Goal: Transaction & Acquisition: Obtain resource

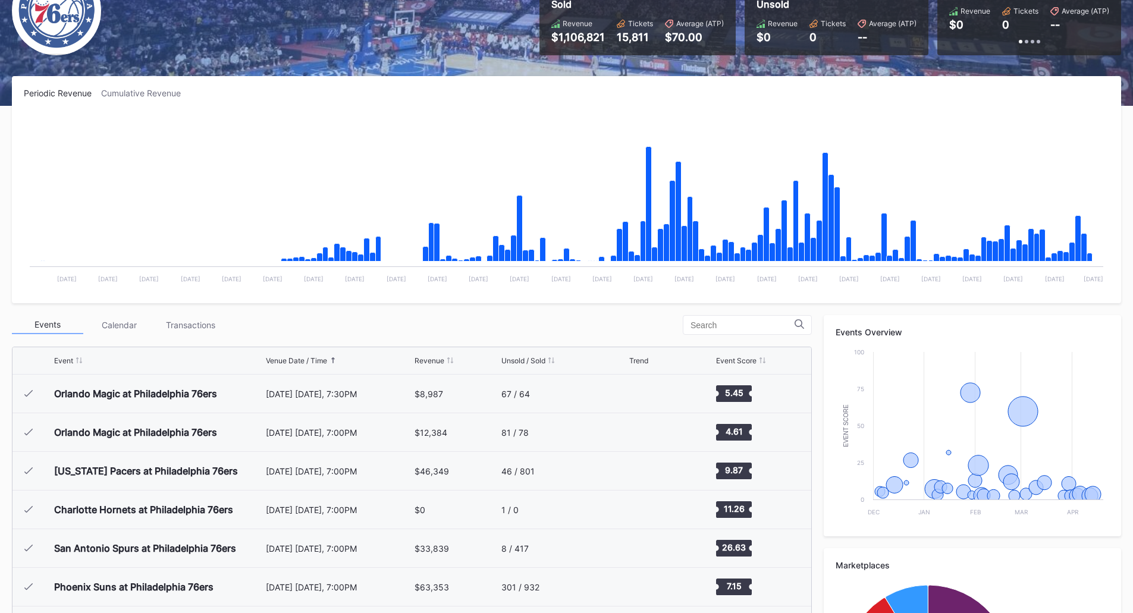
scroll to position [119, 0]
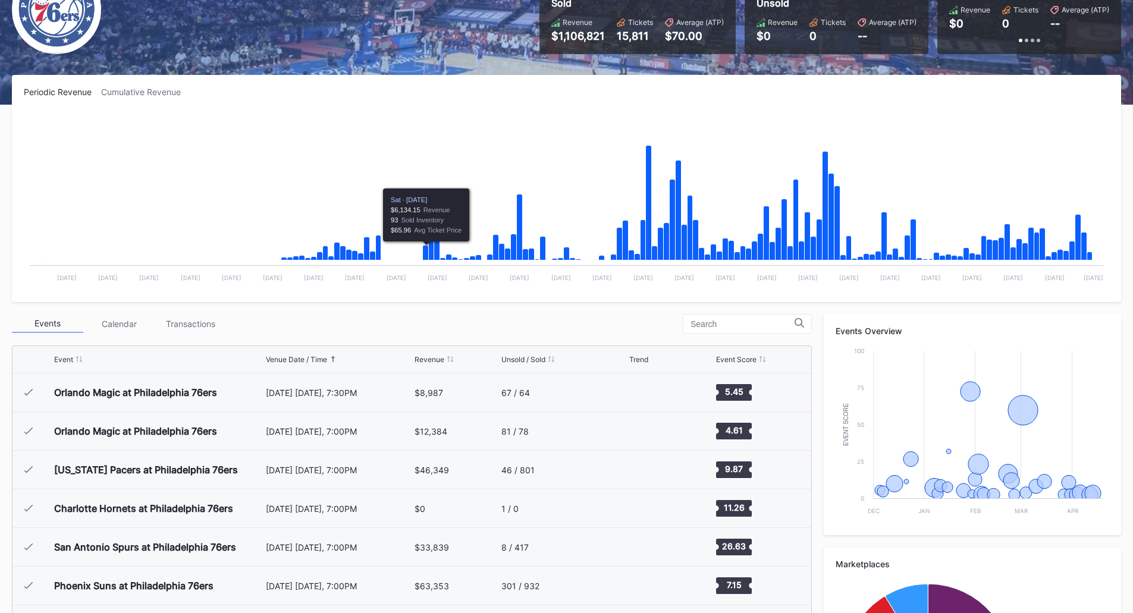
click at [181, 330] on div "Transactions" at bounding box center [190, 324] width 71 height 18
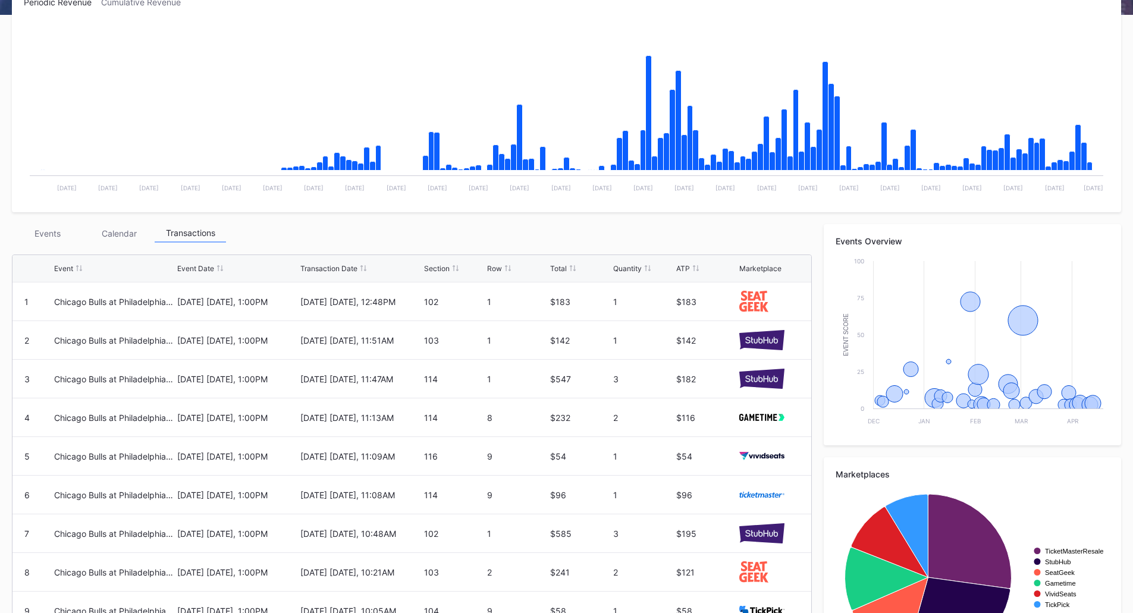
scroll to position [306, 0]
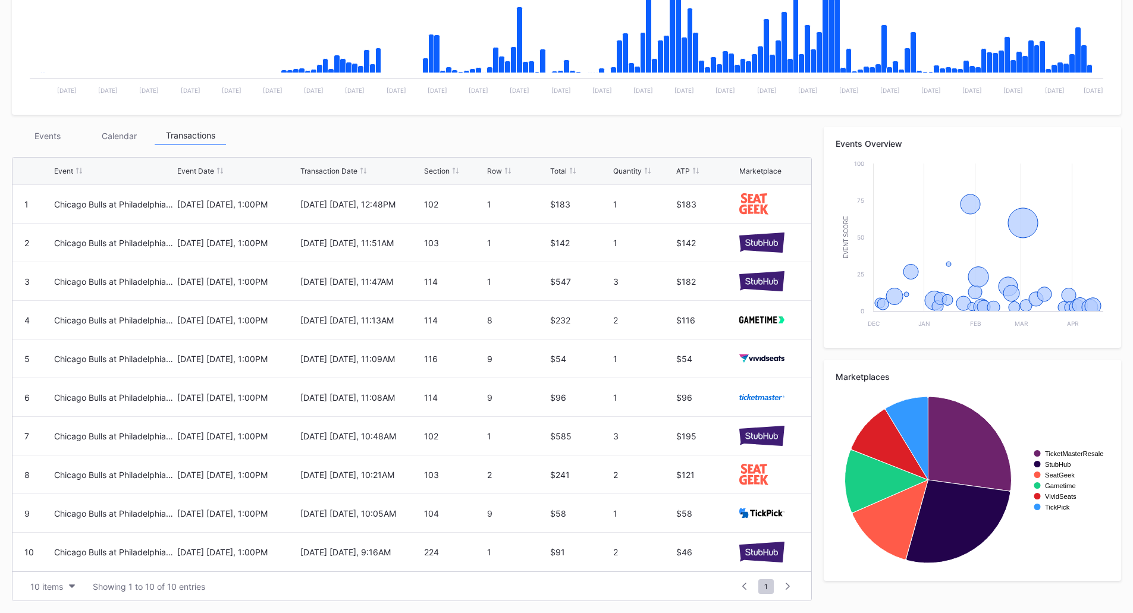
click at [0, 377] on div "Periodic Revenue Cumulative Revenue Created with Highcharts 11.2.0 Chart title …" at bounding box center [566, 251] width 1133 height 726
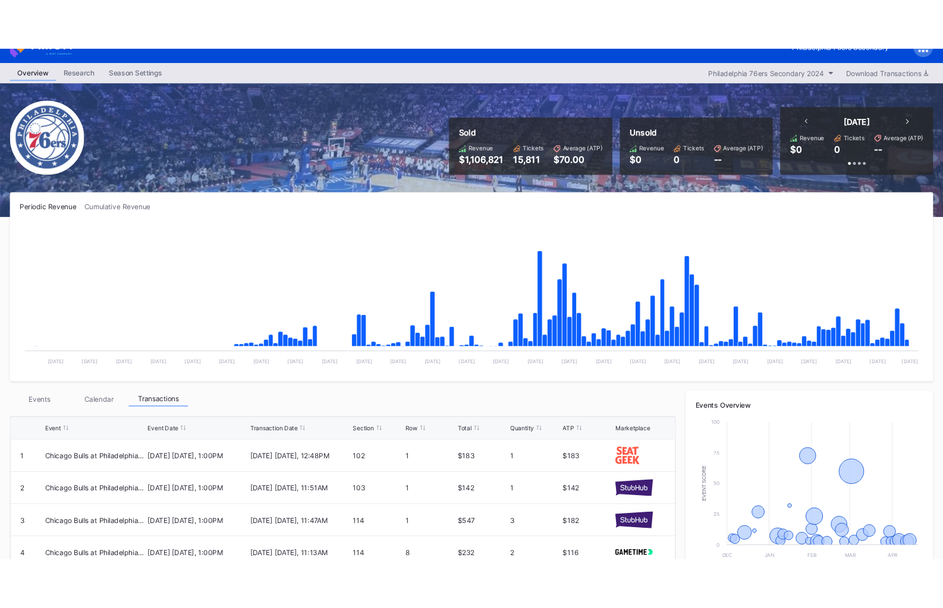
scroll to position [0, 0]
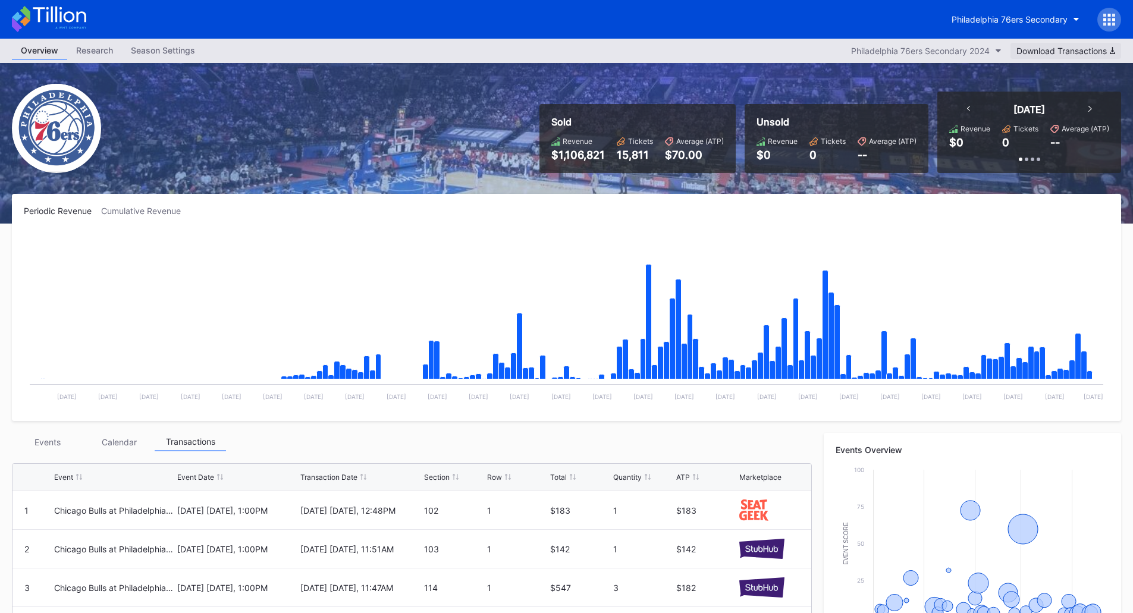
click at [1082, 50] on div "Download Transactions" at bounding box center [1065, 51] width 99 height 10
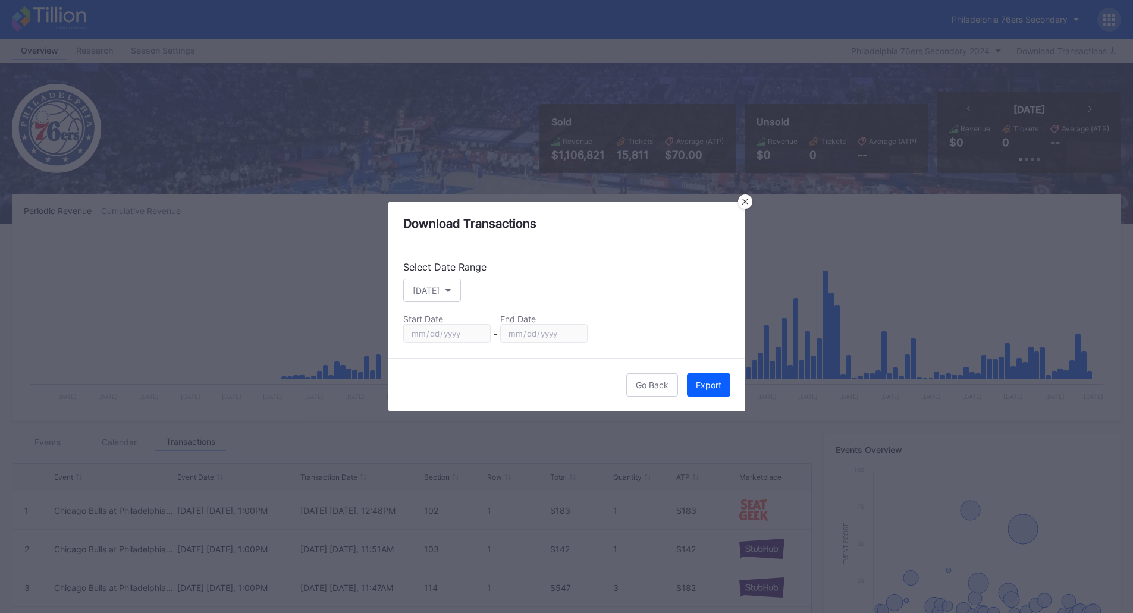
click at [704, 387] on div "Export" at bounding box center [709, 385] width 26 height 10
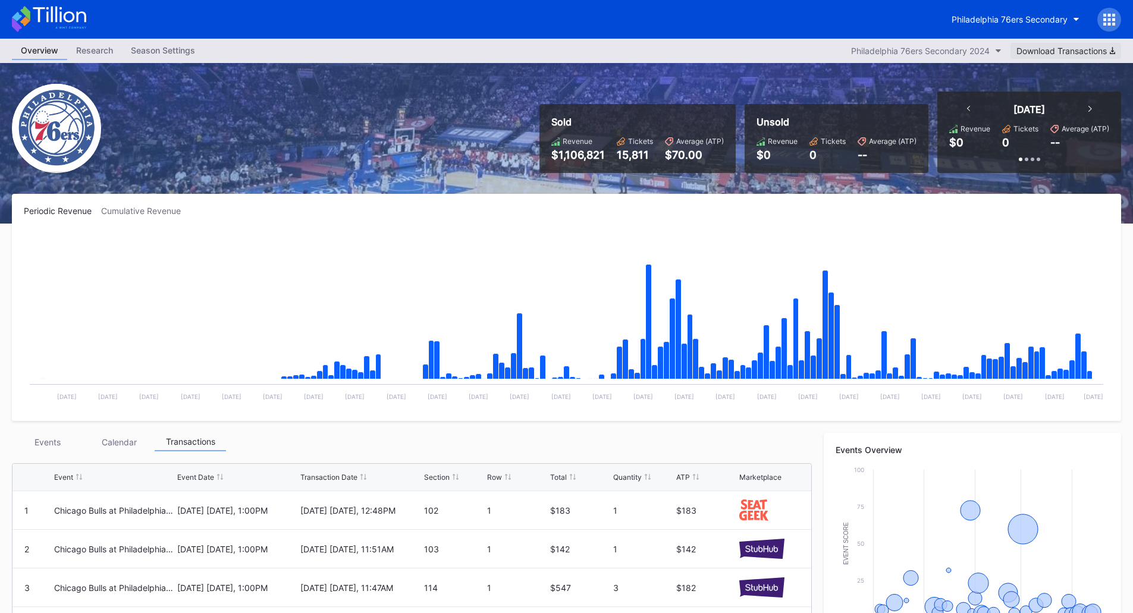
click at [1057, 51] on div "Download Transactions" at bounding box center [1065, 51] width 99 height 10
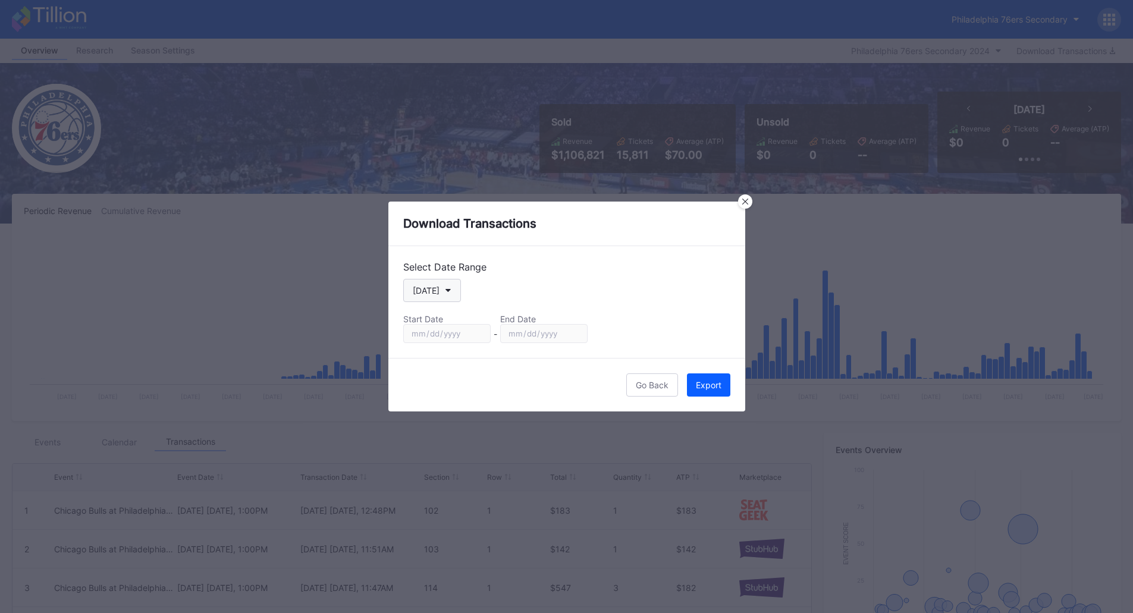
click at [445, 287] on button "[DATE]" at bounding box center [432, 290] width 58 height 23
click at [439, 419] on div "Season" at bounding box center [437, 412] width 69 height 22
type input "[DATE]"
drag, startPoint x: 715, startPoint y: 384, endPoint x: 927, endPoint y: 107, distance: 348.7
click at [715, 384] on div "Export" at bounding box center [709, 385] width 26 height 10
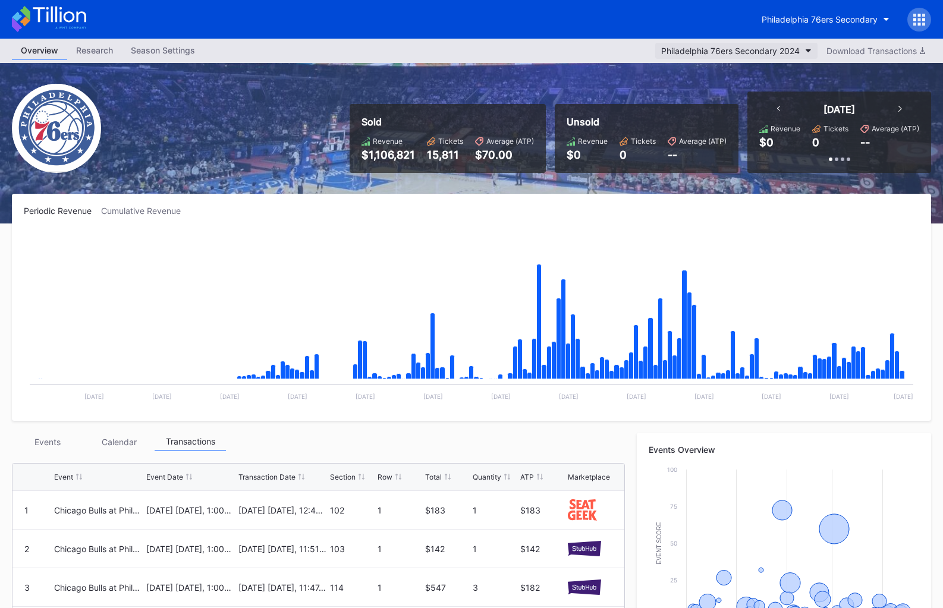
click at [792, 52] on div "Philadelphia 76ers Secondary 2024" at bounding box center [730, 51] width 139 height 10
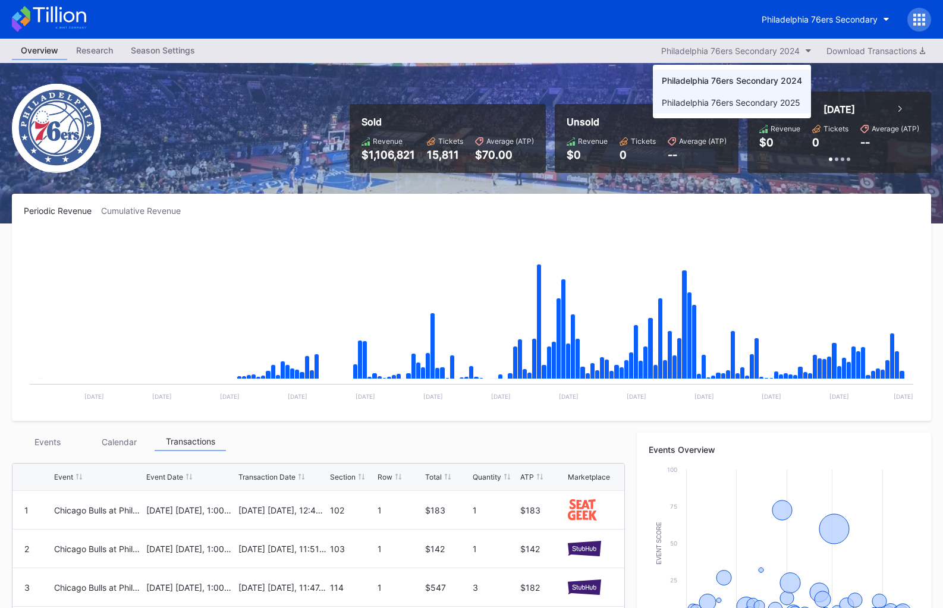
click at [726, 94] on div "Philadelphia 76ers Secondary 2025" at bounding box center [732, 103] width 158 height 22
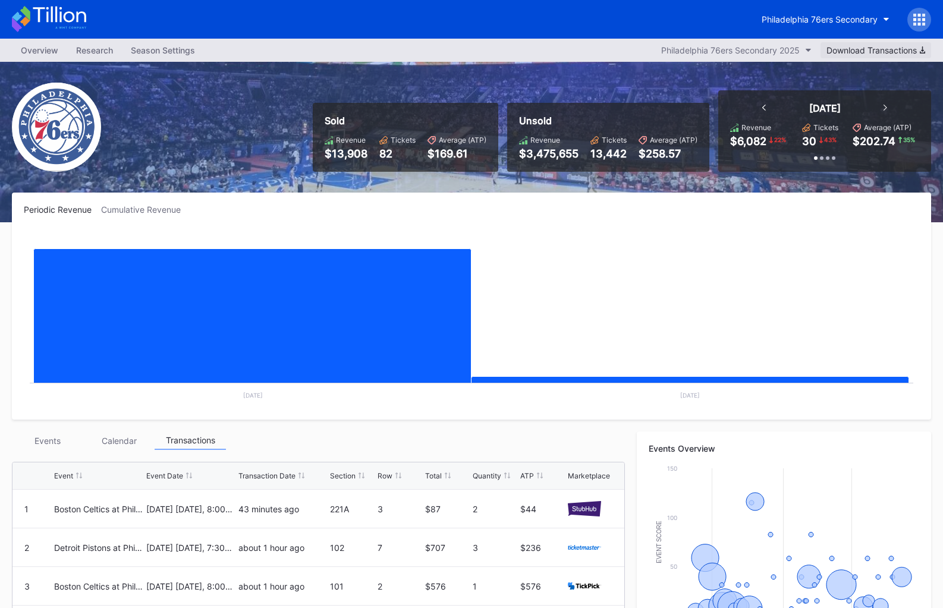
click at [898, 51] on div "Download Transactions" at bounding box center [876, 50] width 99 height 10
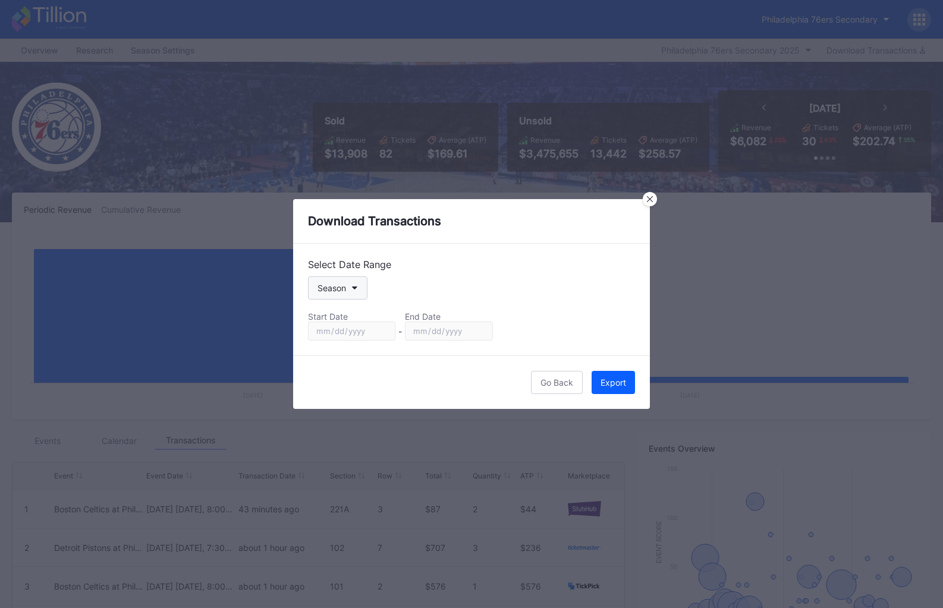
click at [333, 289] on div "Season" at bounding box center [332, 288] width 29 height 10
click at [604, 388] on button "Export" at bounding box center [613, 382] width 43 height 23
